Goal: Task Accomplishment & Management: Use online tool/utility

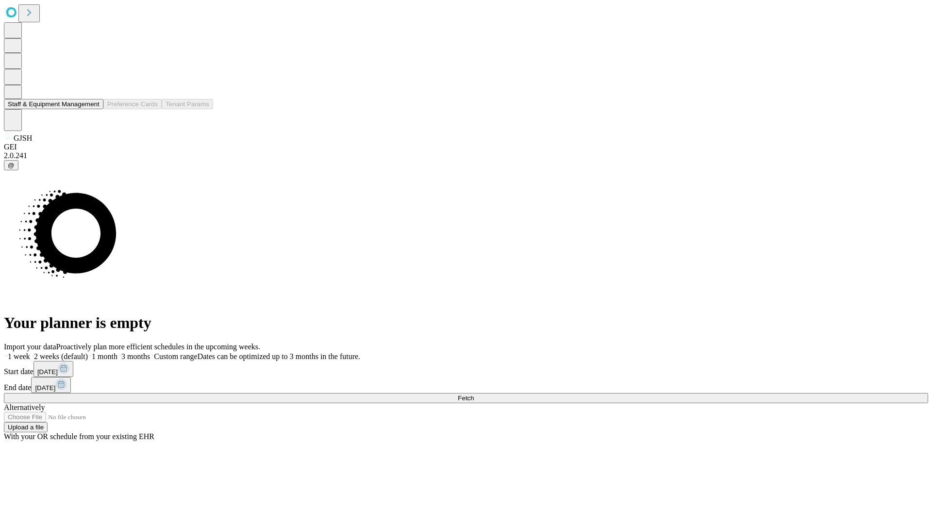
click at [93, 109] on button "Staff & Equipment Management" at bounding box center [53, 104] width 99 height 10
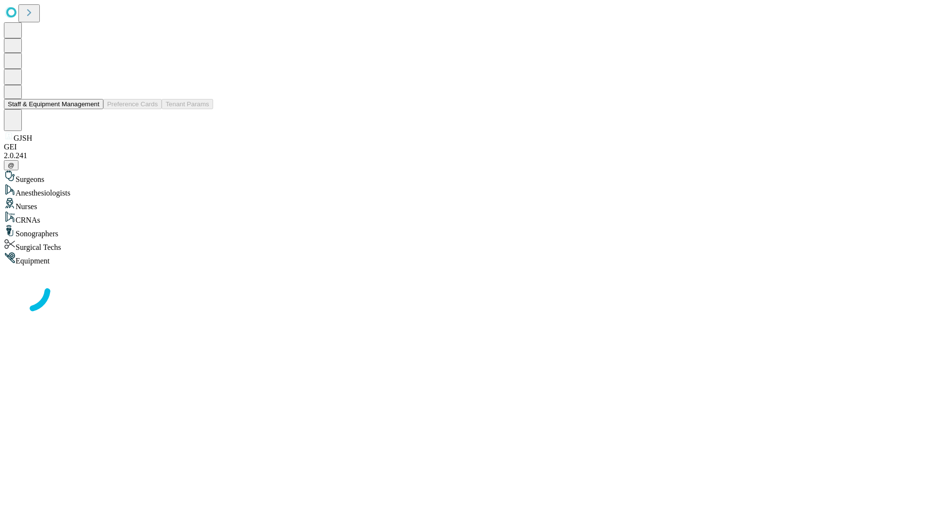
click at [93, 109] on button "Staff & Equipment Management" at bounding box center [53, 104] width 99 height 10
